Goal: Check status

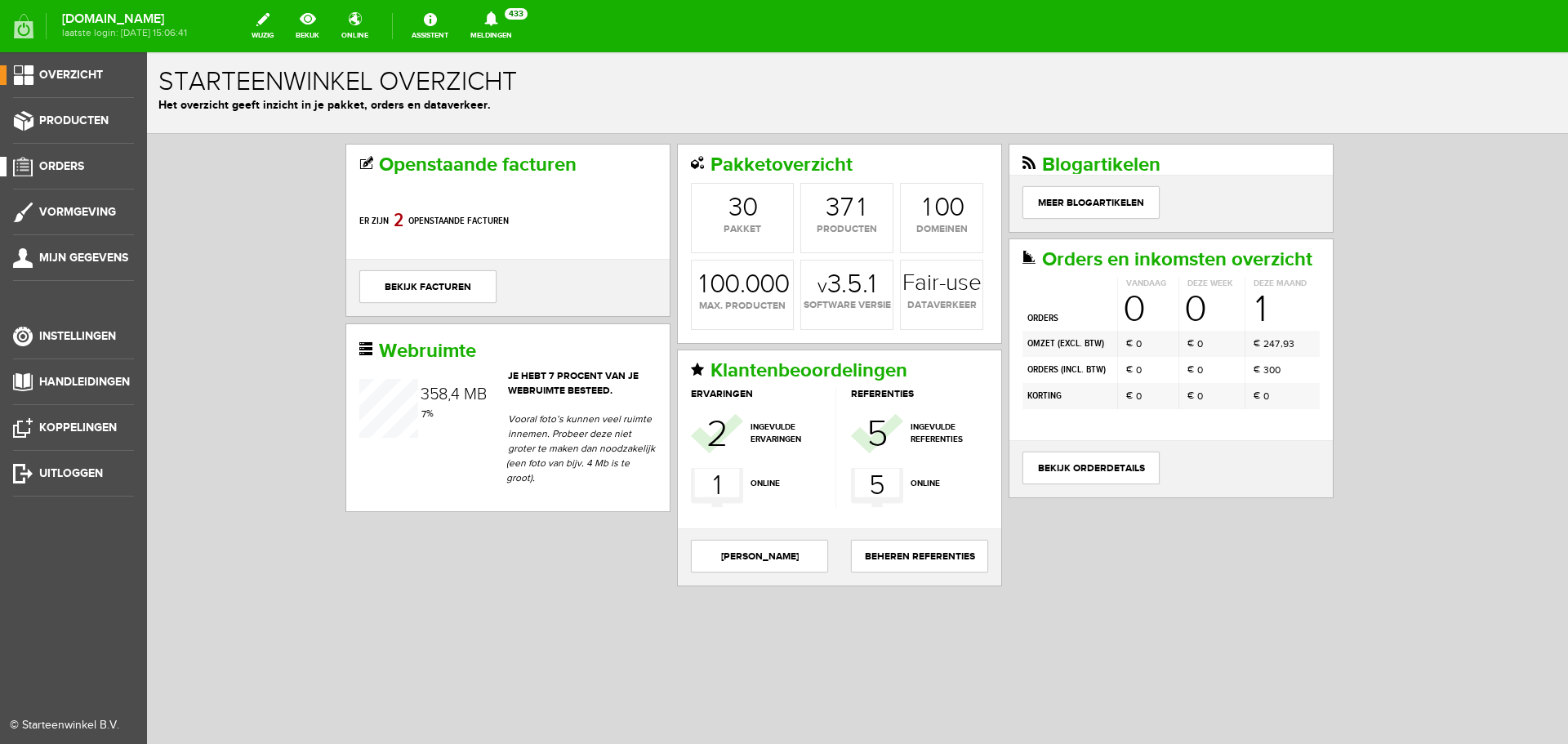
click at [68, 162] on span "Orders" at bounding box center [62, 166] width 45 height 14
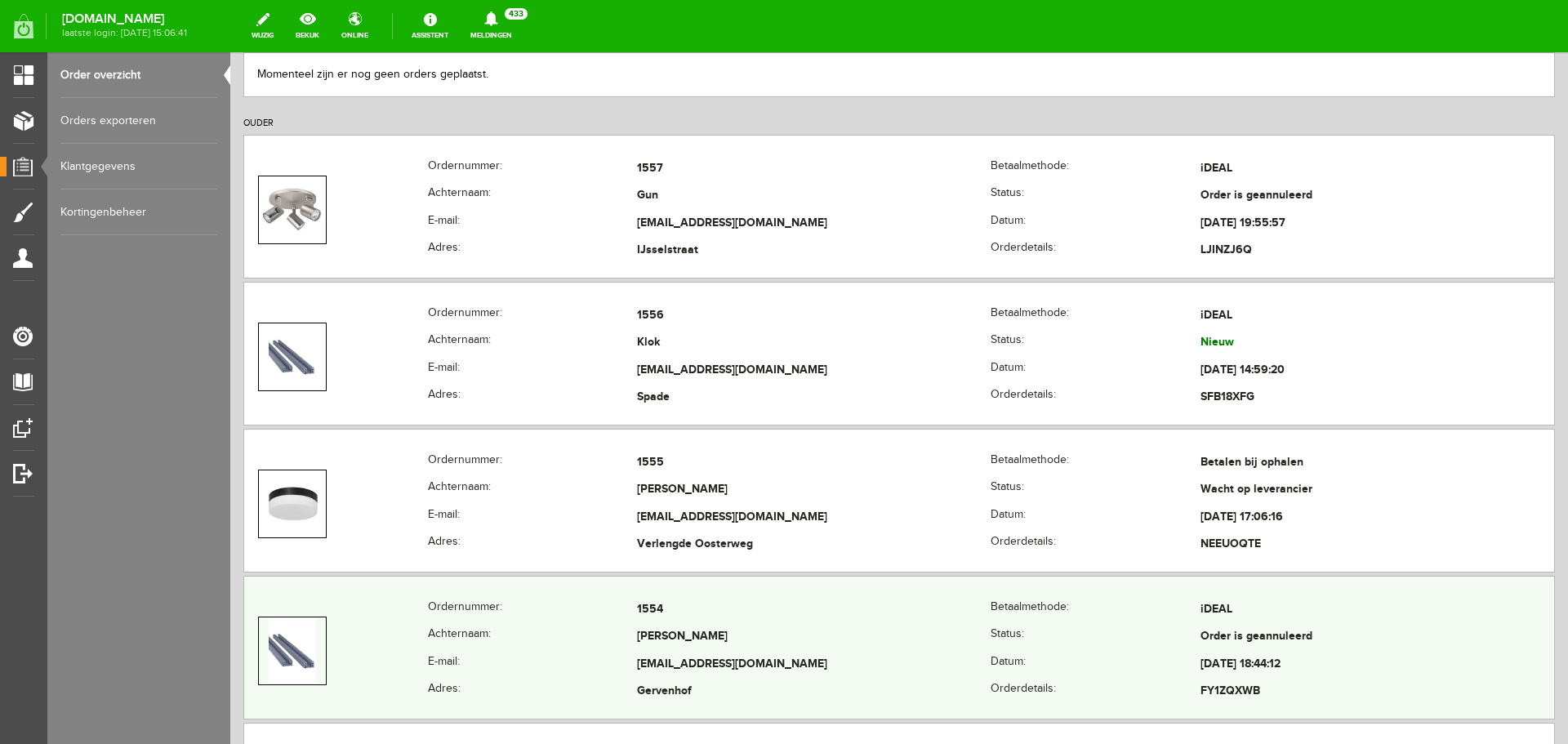
scroll to position [245, 0]
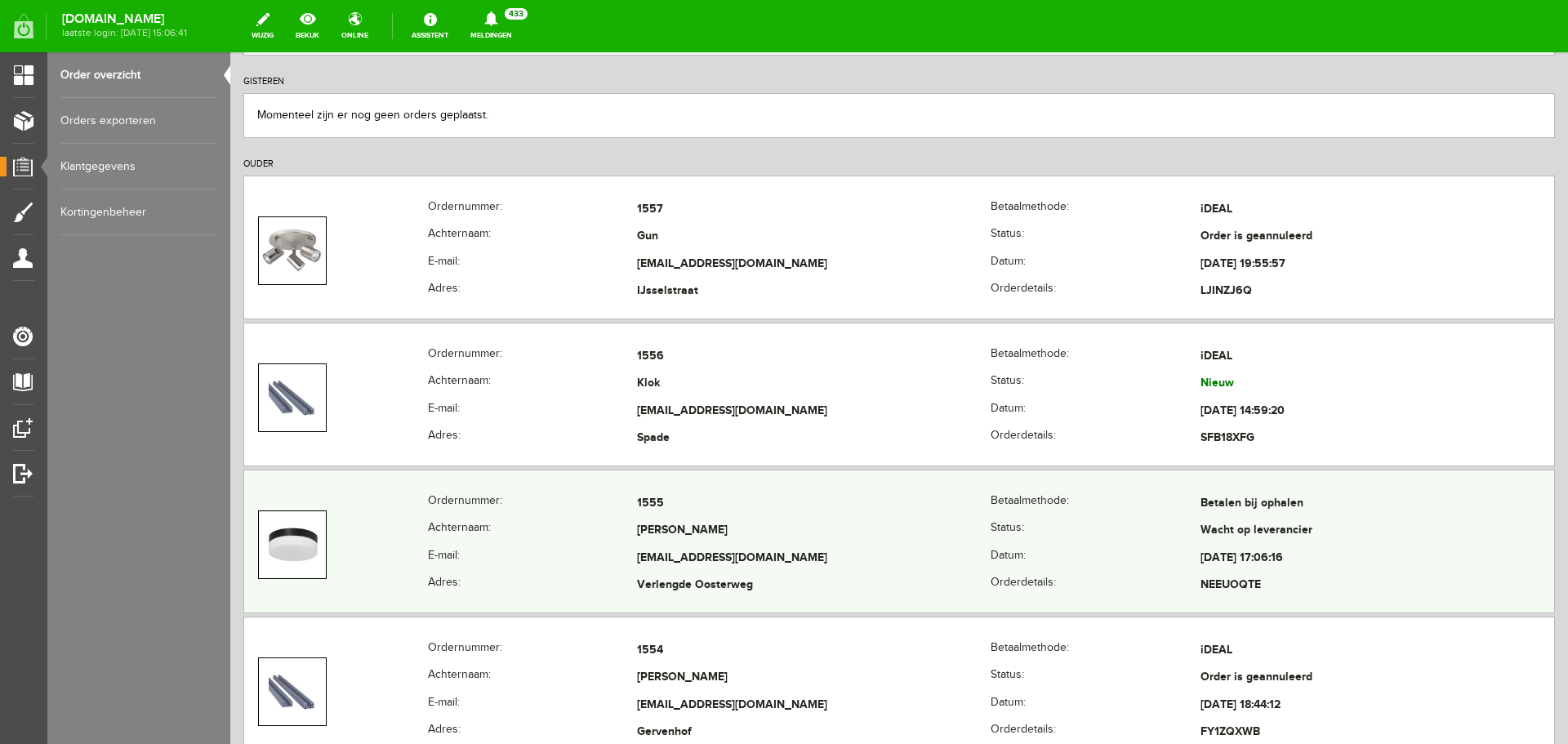
click at [741, 572] on td "Verlengde Oosterweg" at bounding box center [814, 586] width 353 height 28
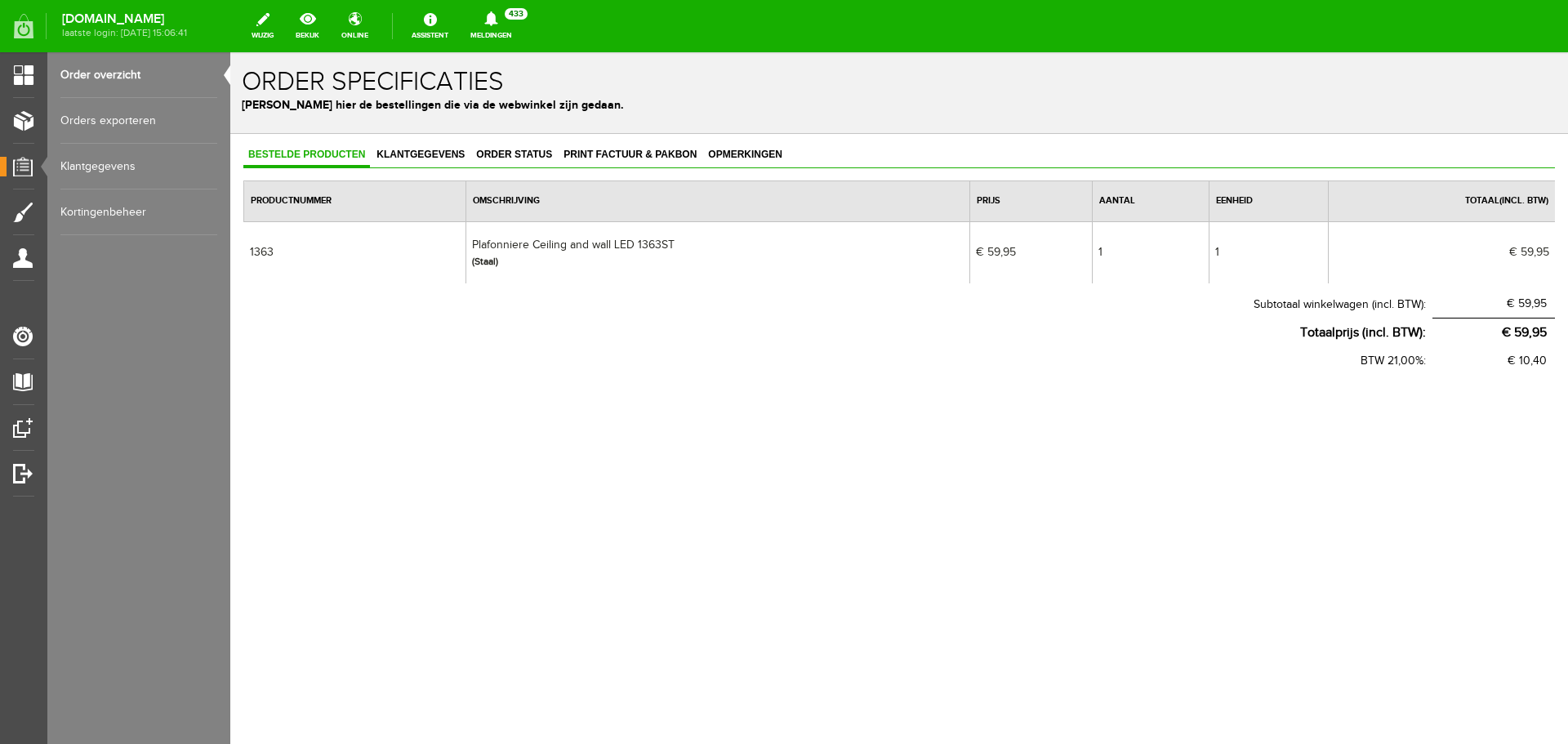
click at [110, 78] on link "Order overzicht" at bounding box center [138, 75] width 157 height 45
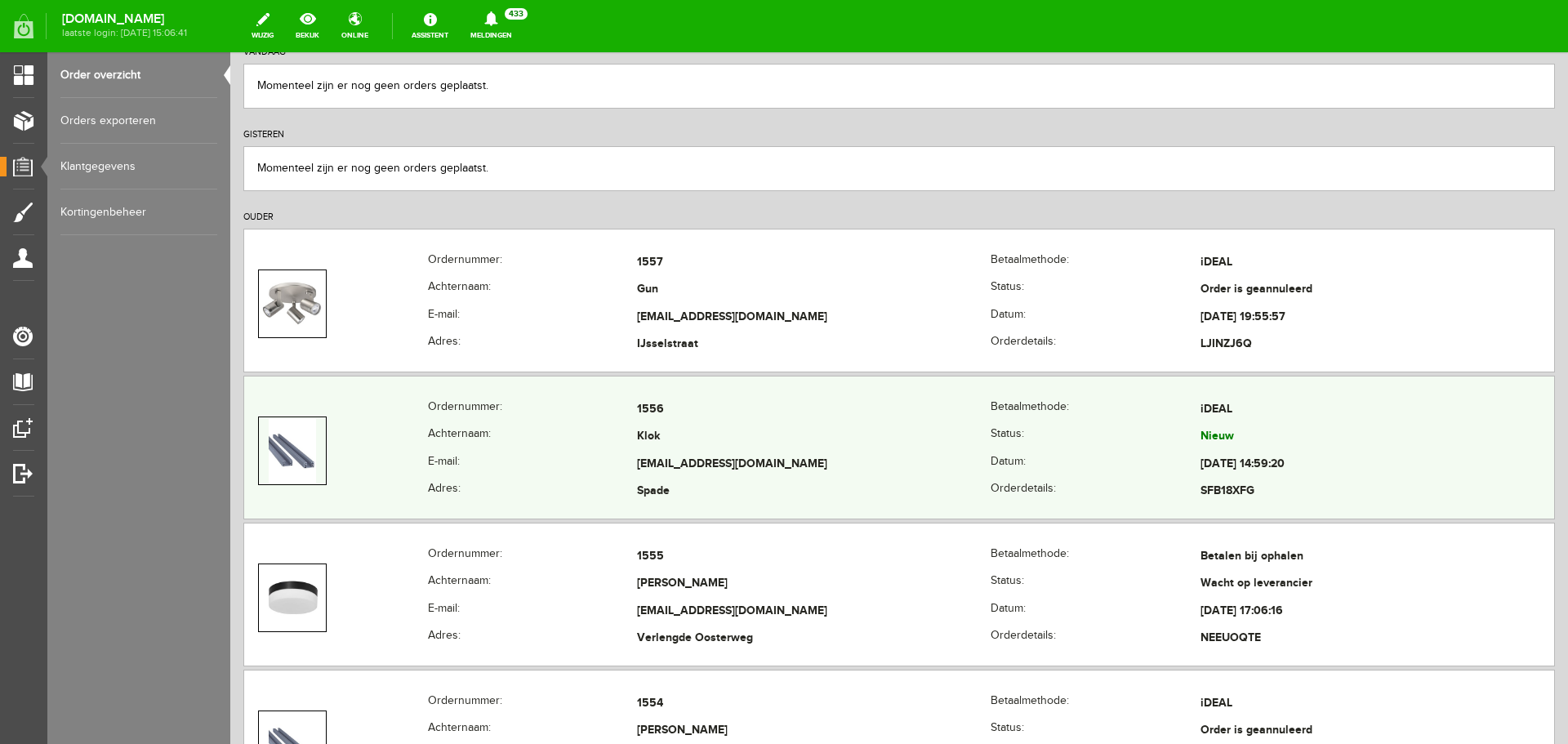
scroll to position [164, 0]
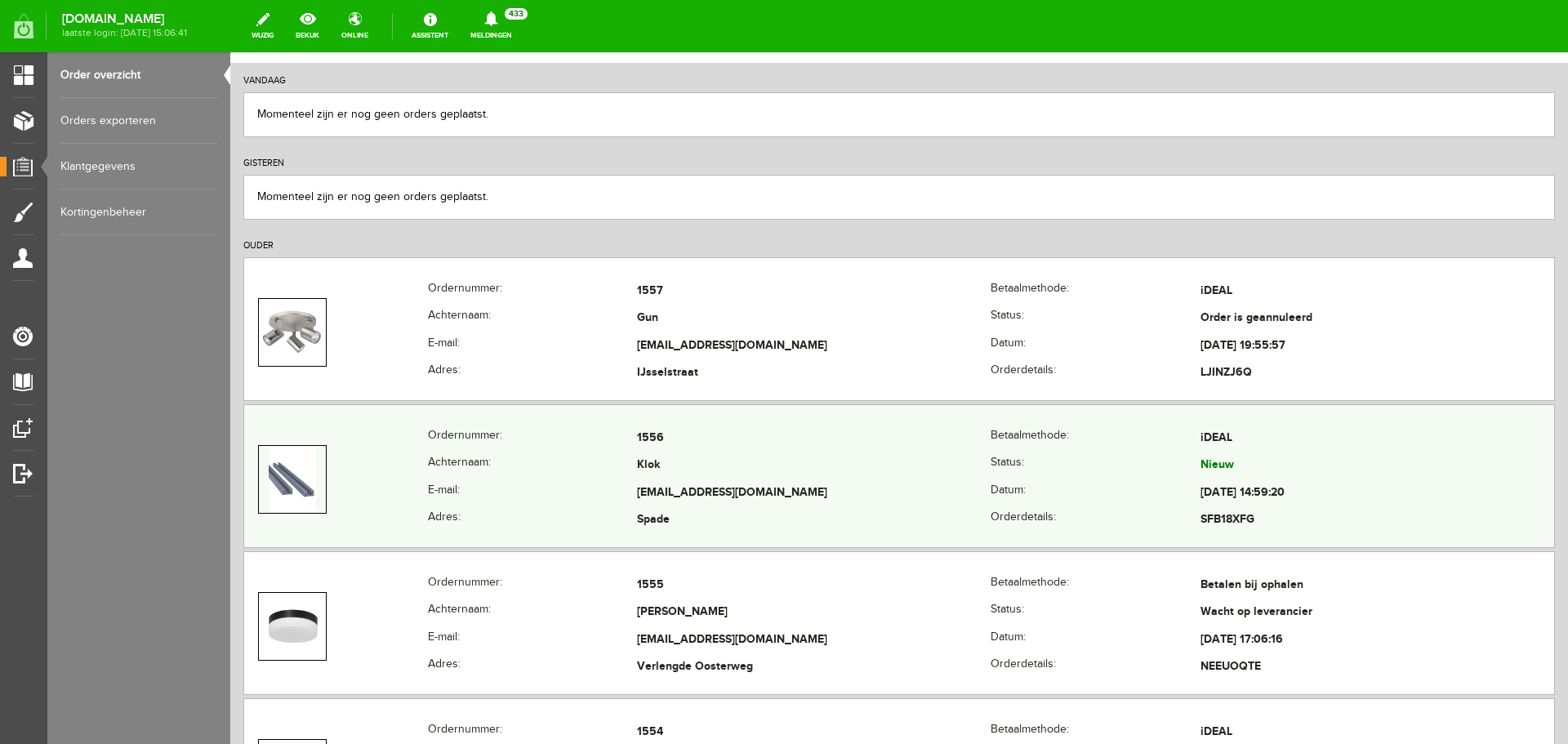
click at [818, 465] on td "Klok" at bounding box center [814, 467] width 353 height 28
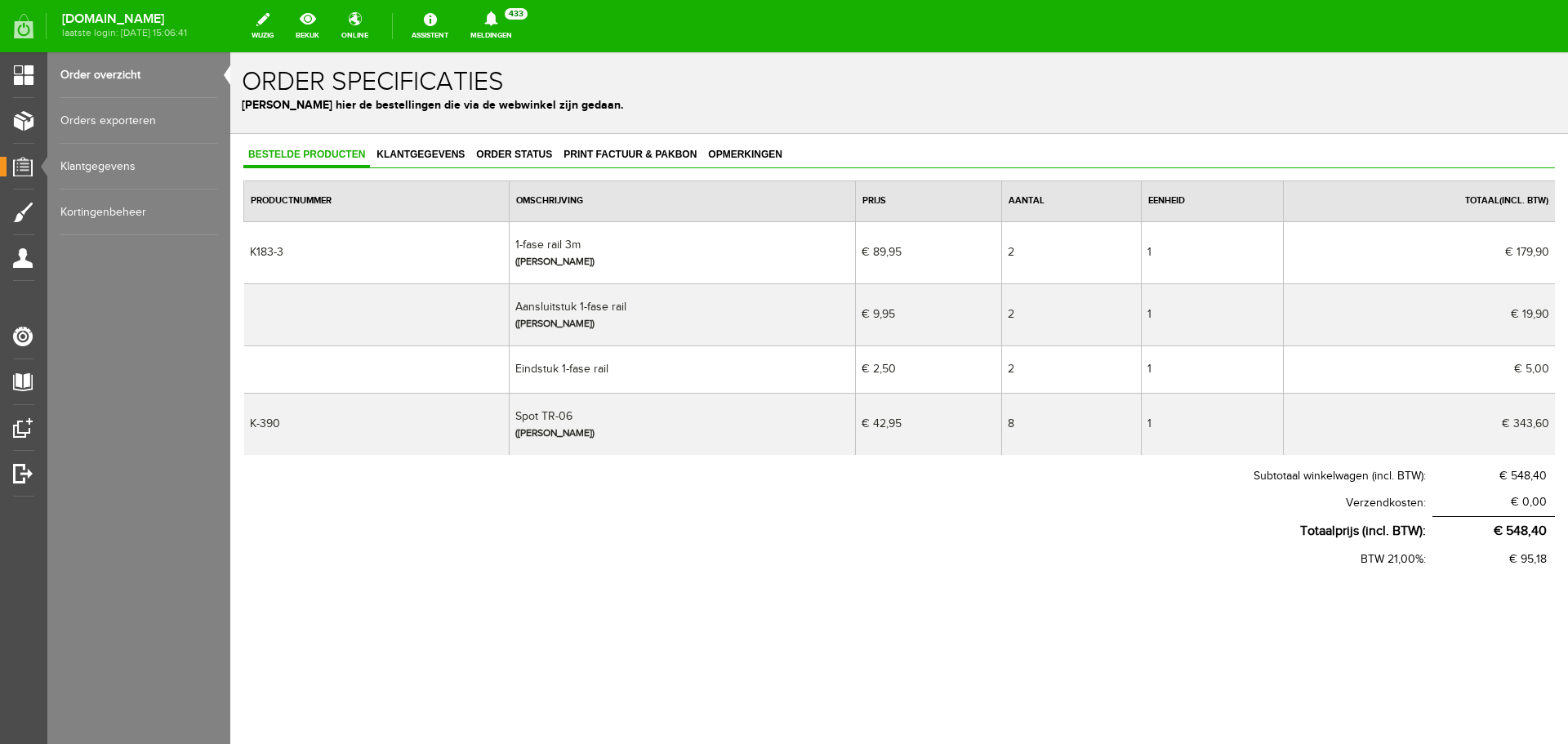
click at [92, 71] on link "Order overzicht" at bounding box center [138, 75] width 157 height 45
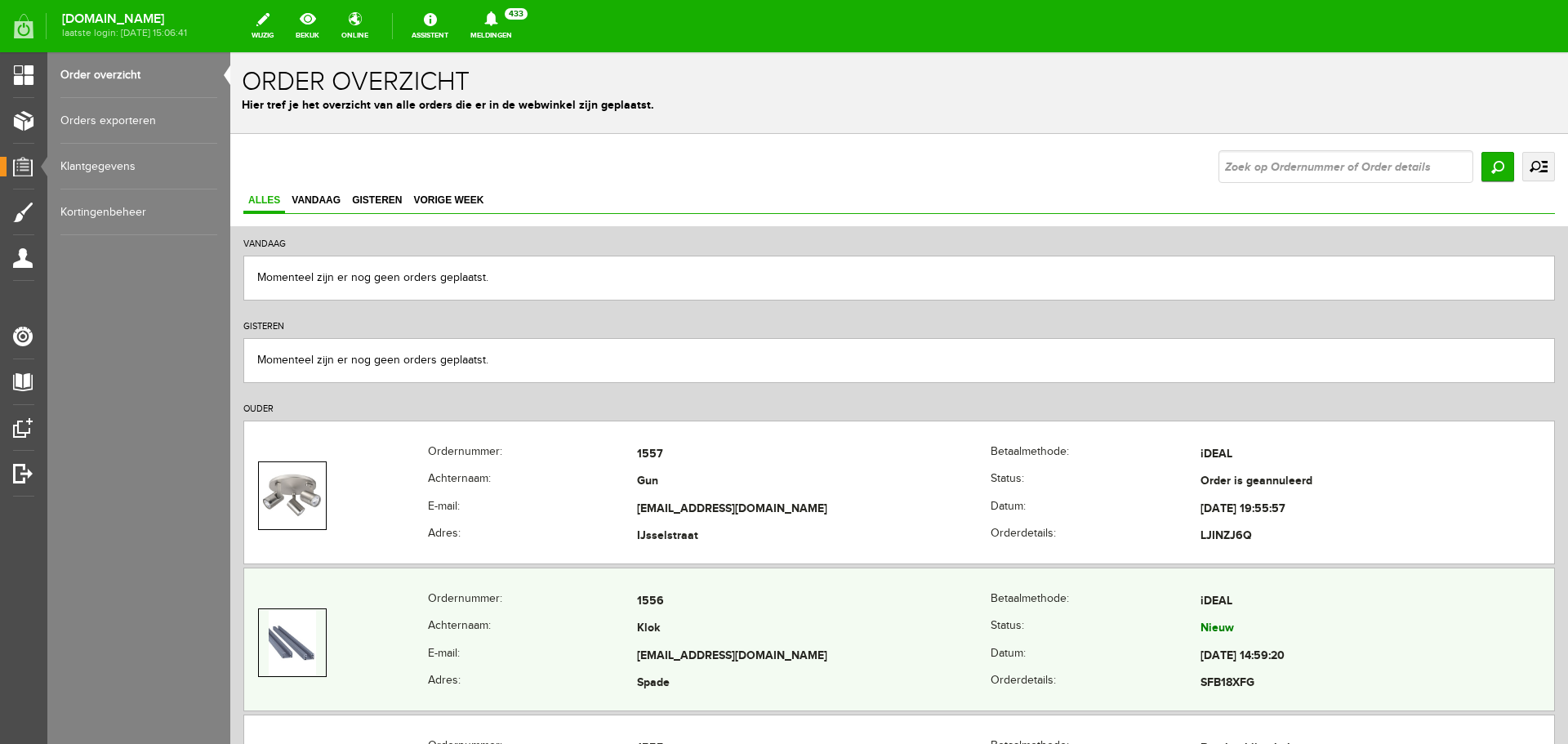
scroll to position [82, 0]
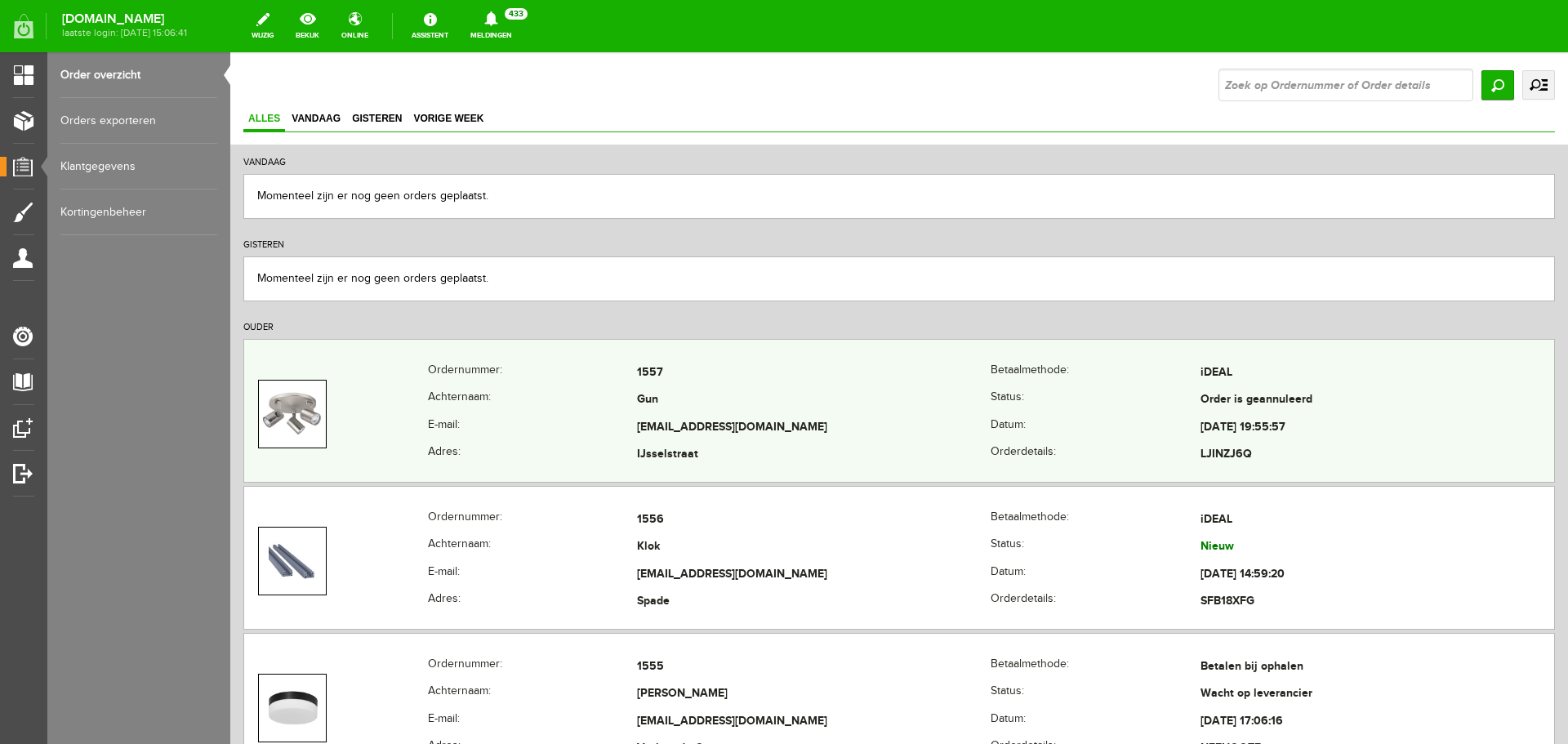
click at [953, 406] on td "Gun" at bounding box center [814, 401] width 353 height 28
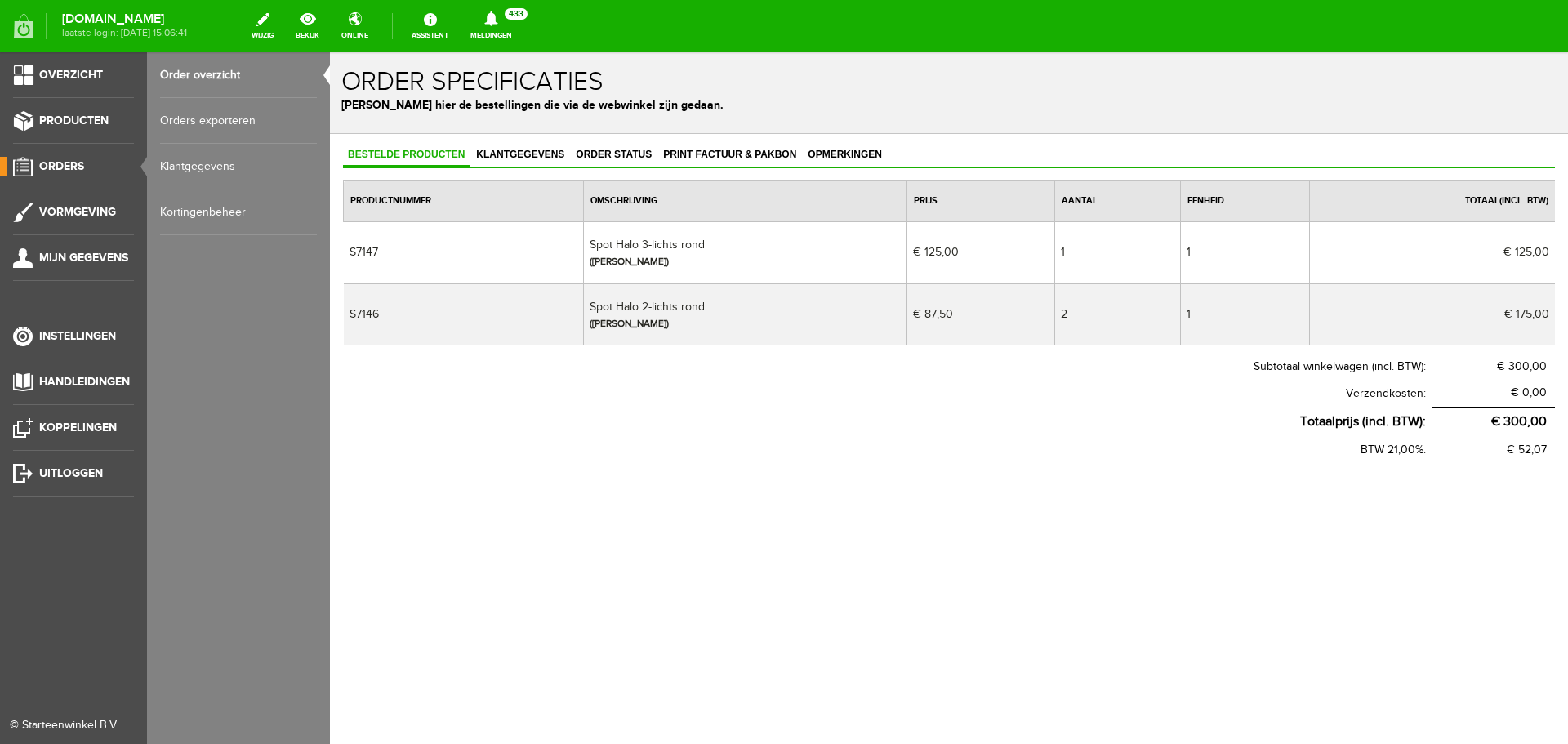
click at [178, 71] on link "Order overzicht" at bounding box center [238, 75] width 157 height 45
